Goal: Task Accomplishment & Management: Manage account settings

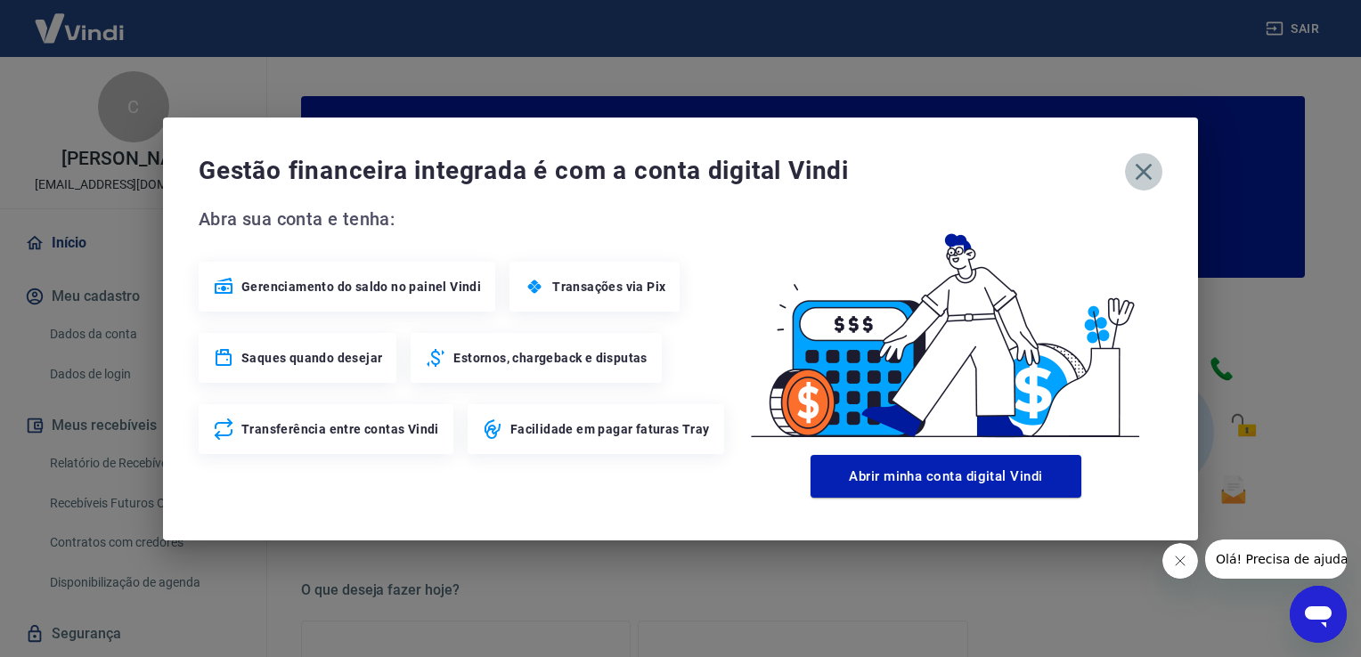
click at [1147, 175] on icon "button" at bounding box center [1143, 171] width 17 height 17
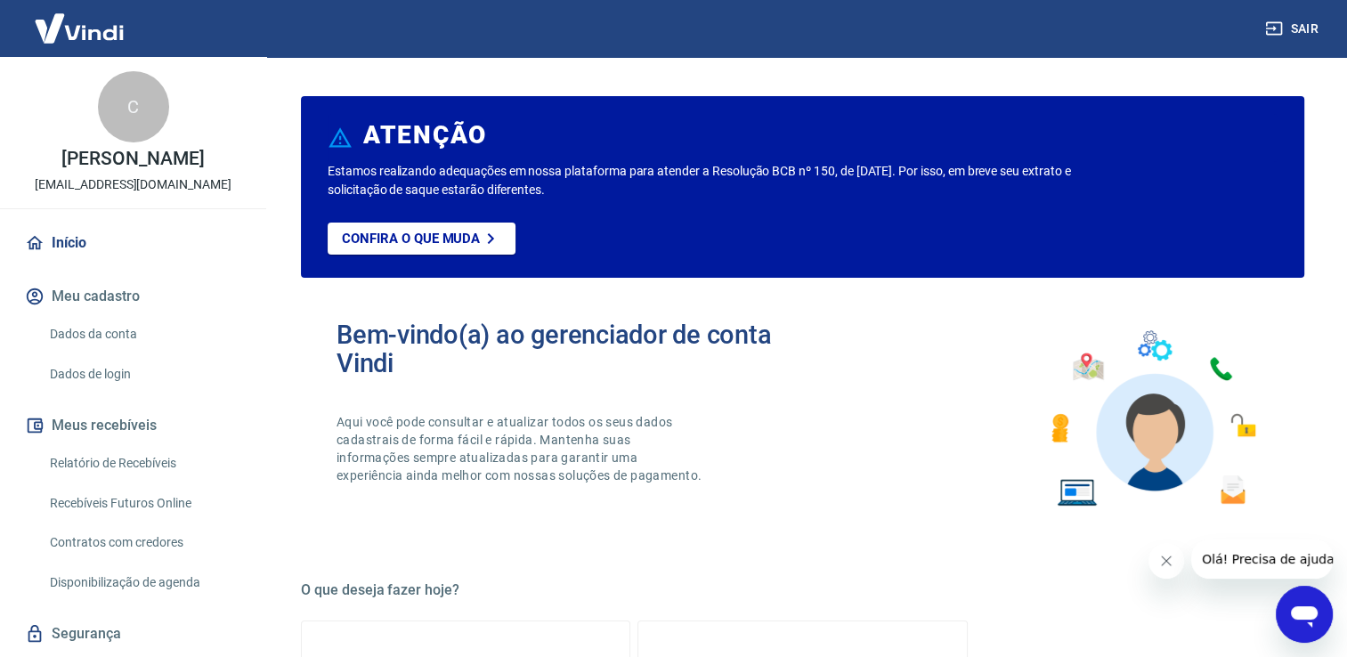
click at [128, 466] on link "Relatório de Recebíveis" at bounding box center [144, 463] width 202 height 37
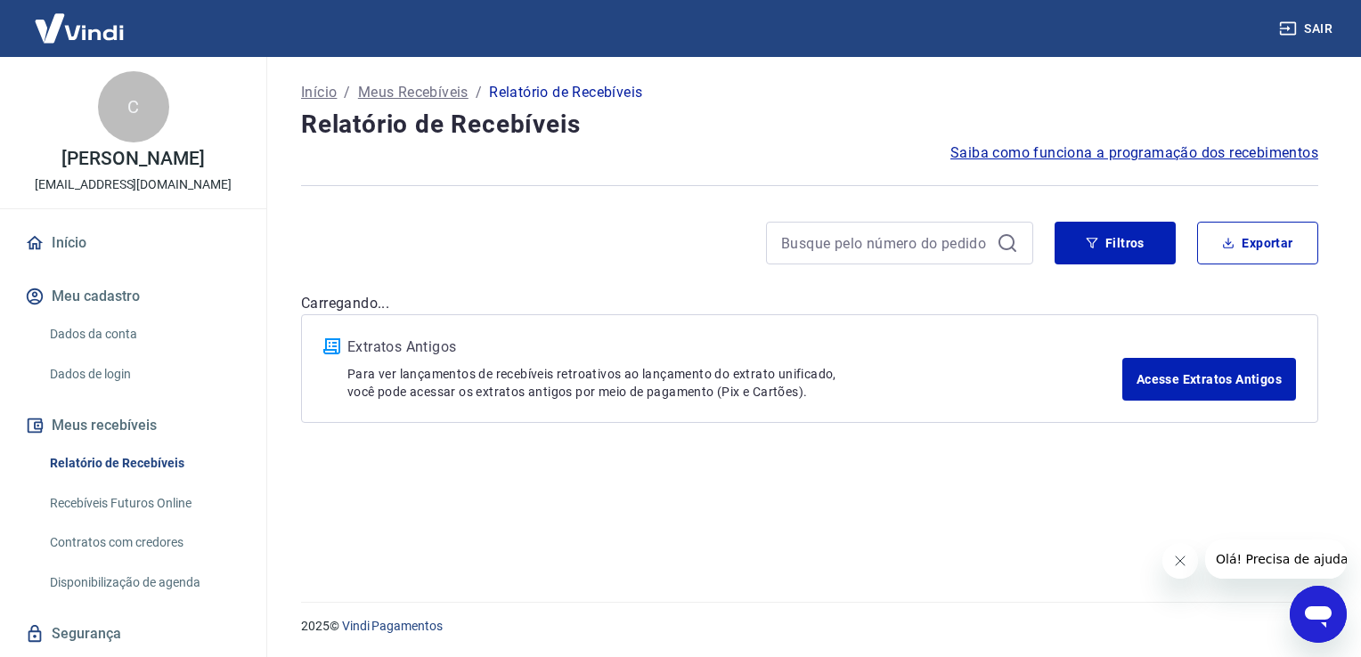
click at [162, 500] on link "Recebíveis Futuros Online" at bounding box center [144, 503] width 202 height 37
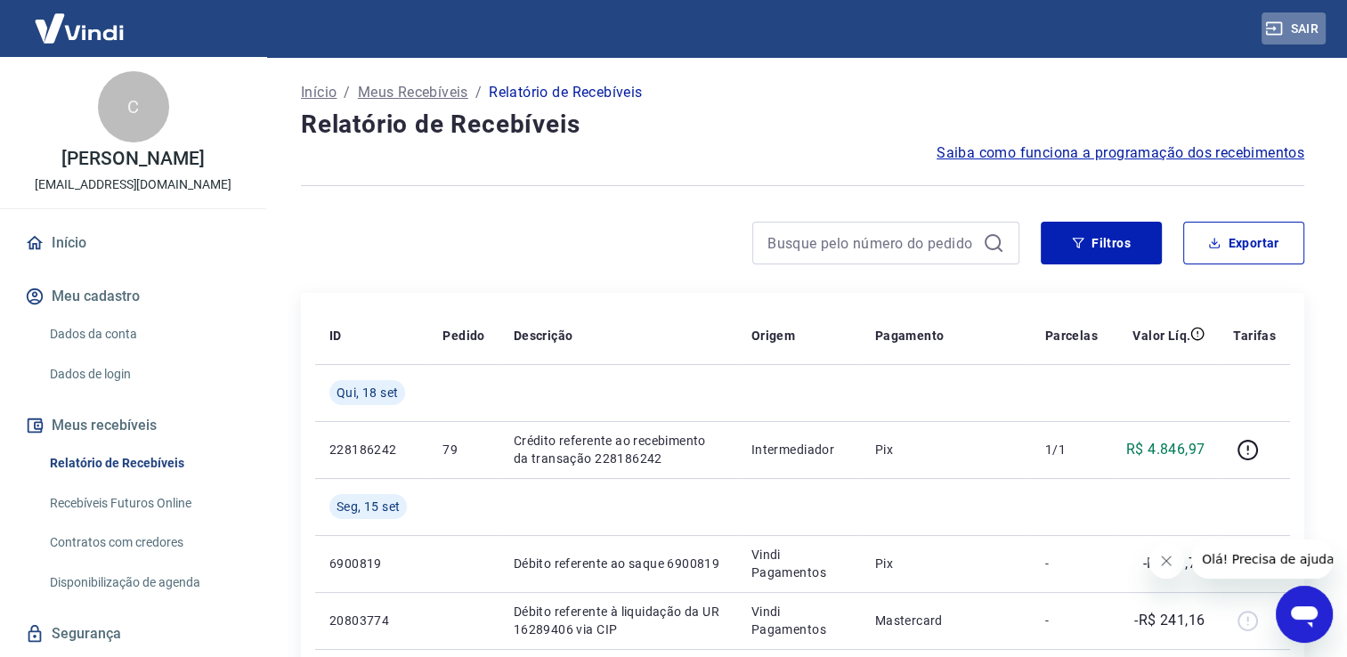
click at [1284, 27] on button "Sair" at bounding box center [1294, 28] width 64 height 33
